Goal: Task Accomplishment & Management: Use online tool/utility

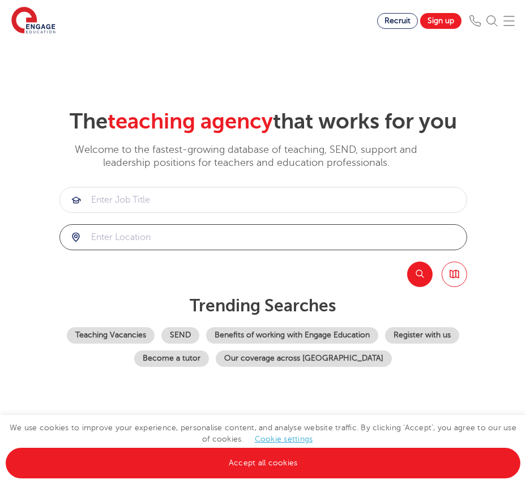
click at [120, 232] on input "search" at bounding box center [263, 237] width 407 height 25
type input "buckingham"
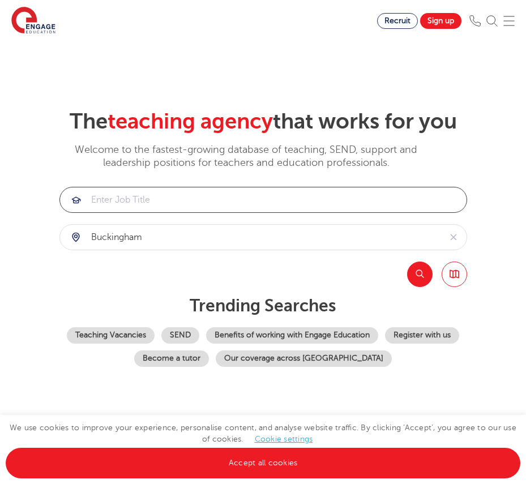
click at [109, 199] on input "search" at bounding box center [263, 199] width 407 height 25
type input "early years"
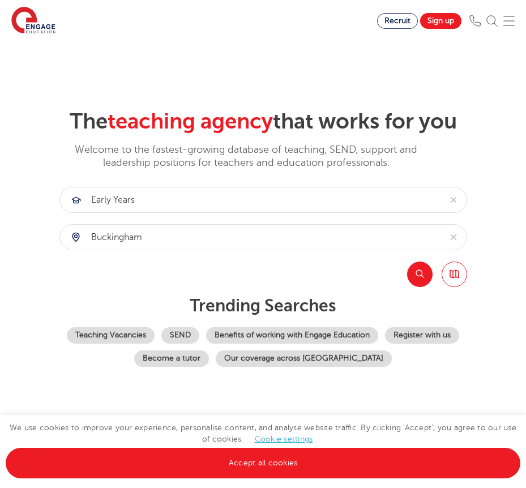
click at [422, 271] on button "Search" at bounding box center [419, 274] width 25 height 25
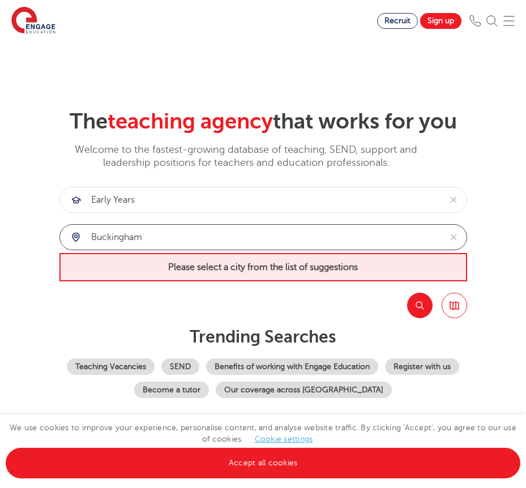
click at [203, 246] on input "buckingham" at bounding box center [250, 237] width 381 height 25
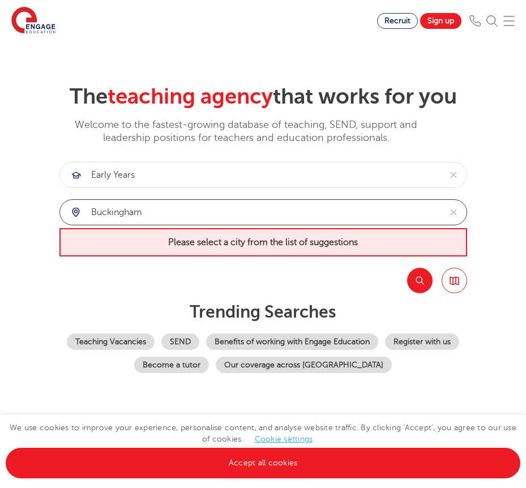
scroll to position [25, 0]
drag, startPoint x: 153, startPoint y: 215, endPoint x: 40, endPoint y: 204, distance: 113.7
click at [40, 204] on section "The teaching agency that works for you Welcome to the fastest-growing database …" at bounding box center [263, 210] width 526 height 388
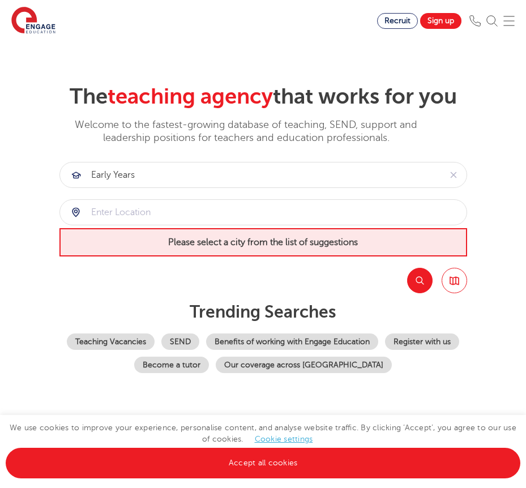
click at [413, 274] on button "Search" at bounding box center [419, 280] width 25 height 25
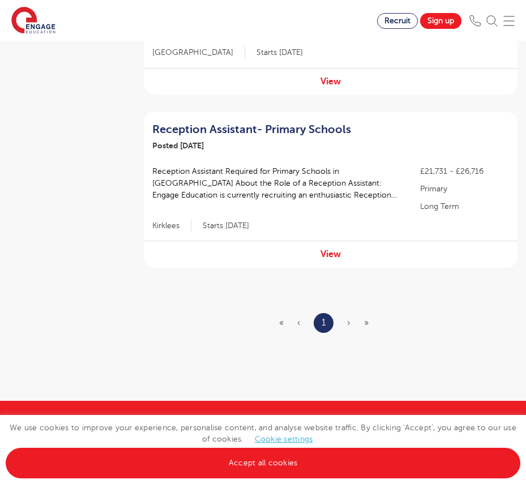
scroll to position [421, 0]
